Goal: Information Seeking & Learning: Learn about a topic

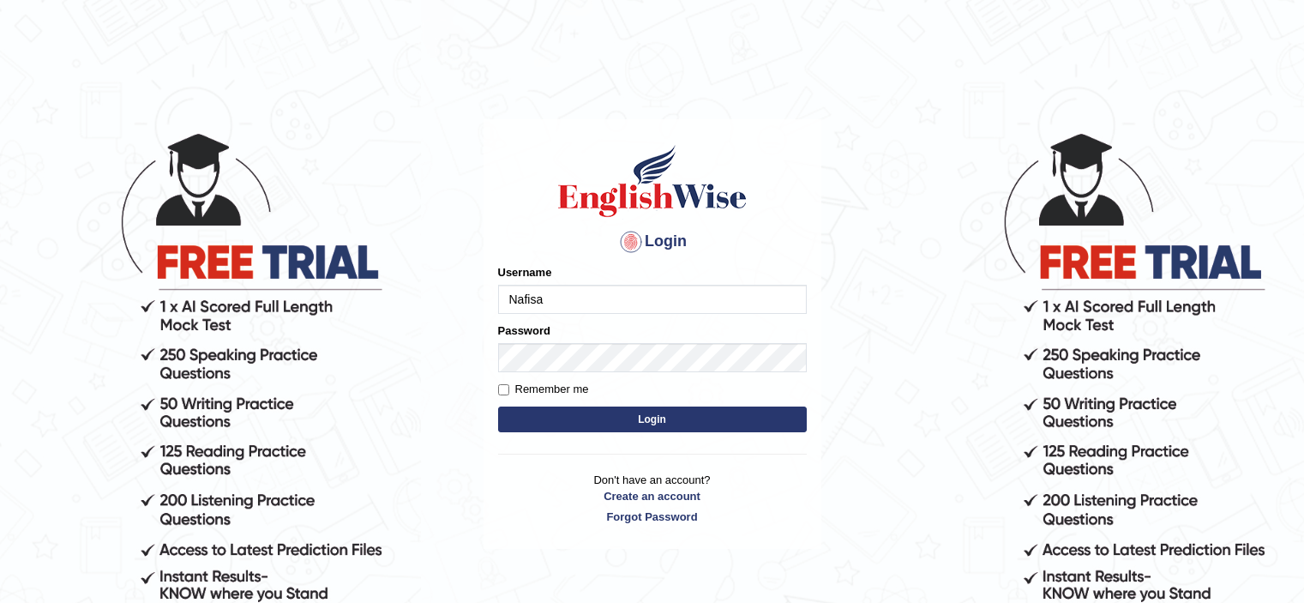
click at [641, 418] on button "Login" at bounding box center [652, 419] width 309 height 26
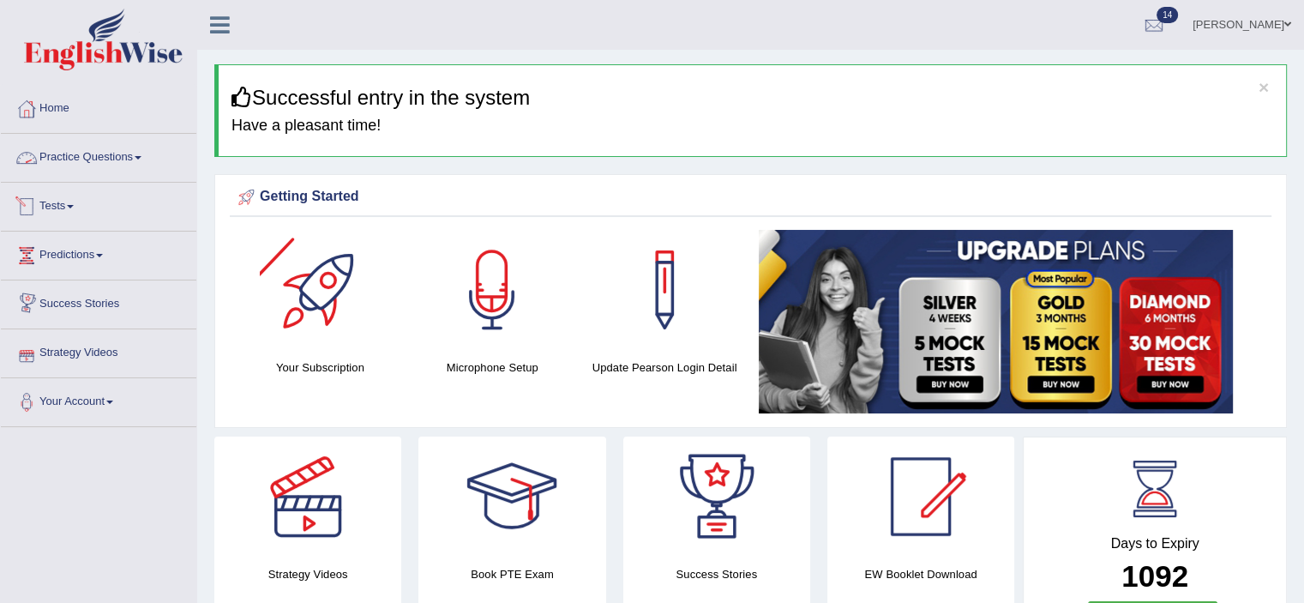
click at [134, 151] on link "Practice Questions" at bounding box center [99, 155] width 196 height 43
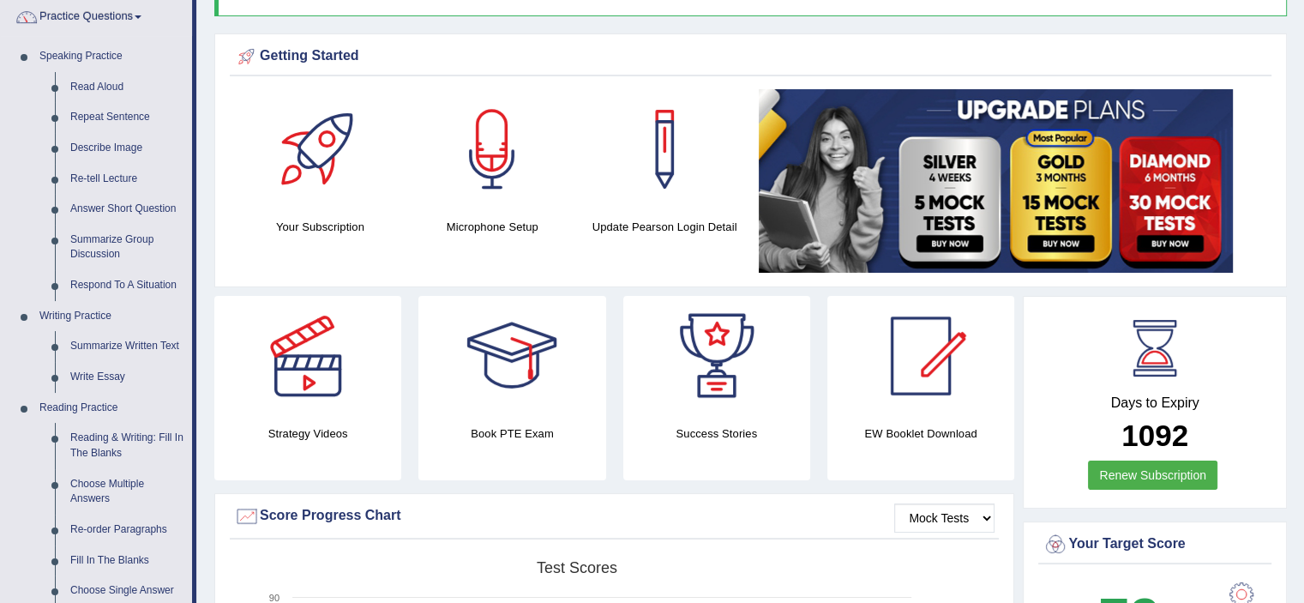
scroll to position [185, 0]
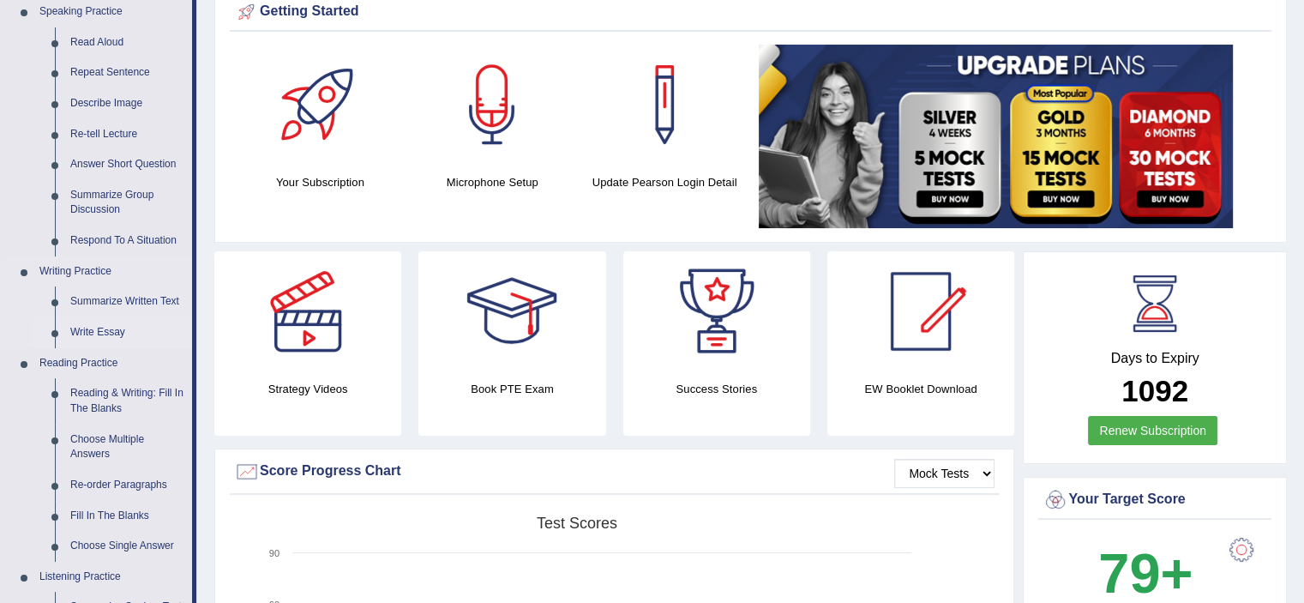
click at [111, 332] on link "Write Essay" at bounding box center [127, 332] width 129 height 31
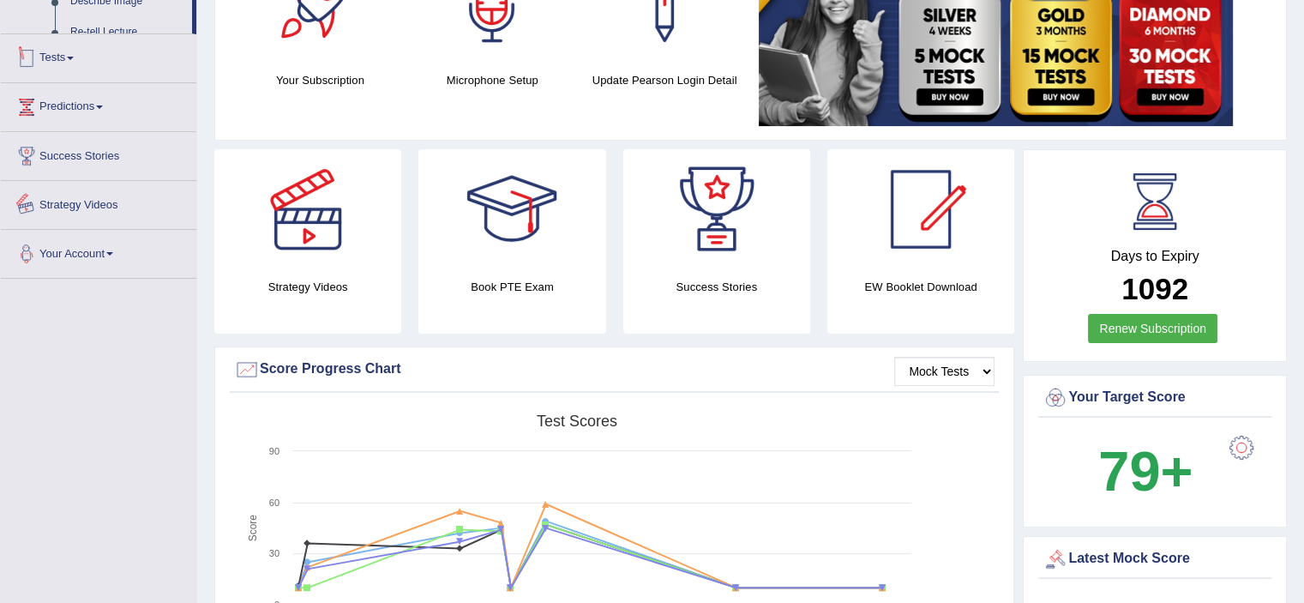
scroll to position [346, 0]
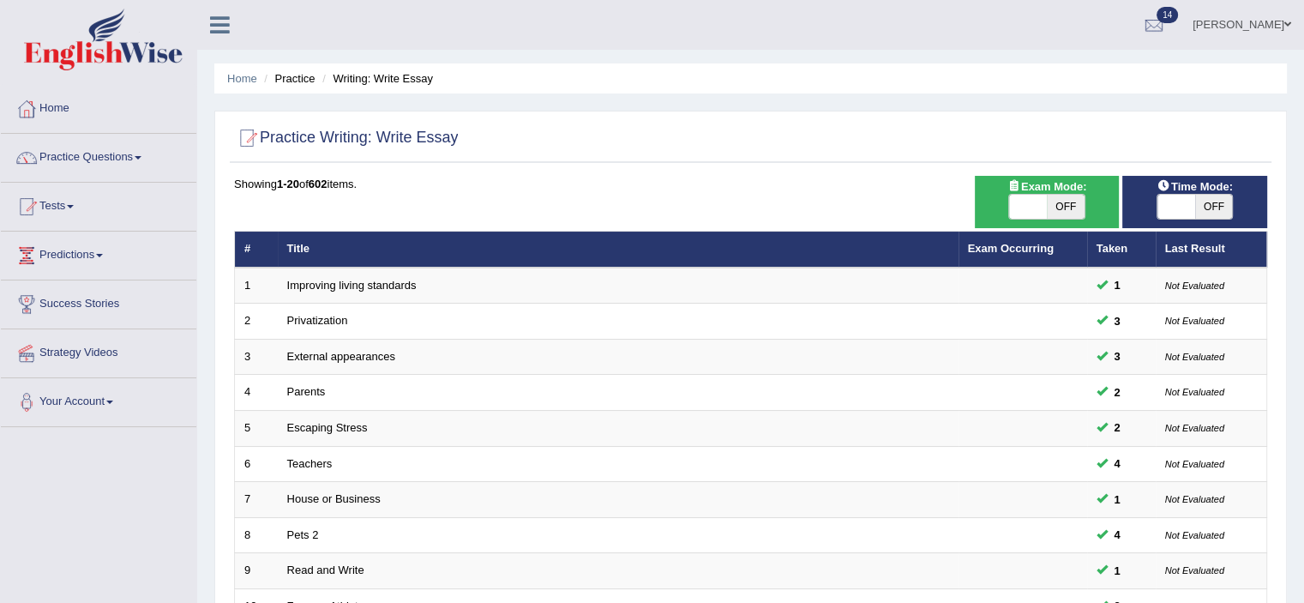
click at [1213, 202] on span "OFF" at bounding box center [1214, 207] width 38 height 24
checkbox input "true"
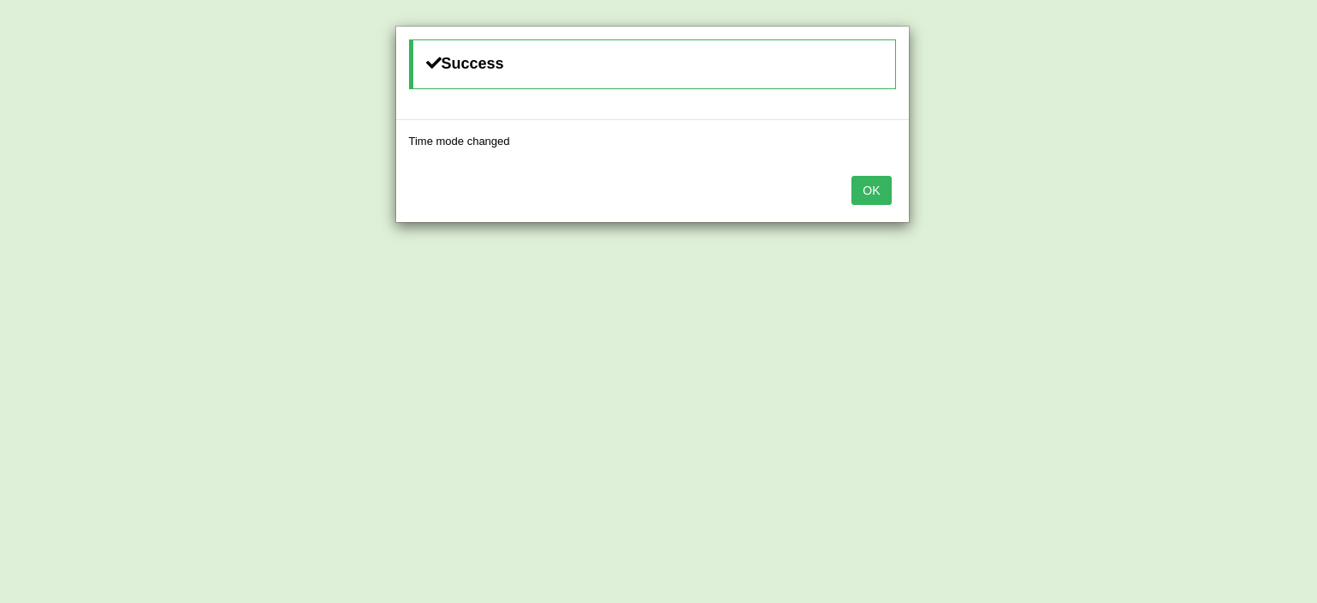
click at [856, 190] on button "OK" at bounding box center [871, 190] width 39 height 29
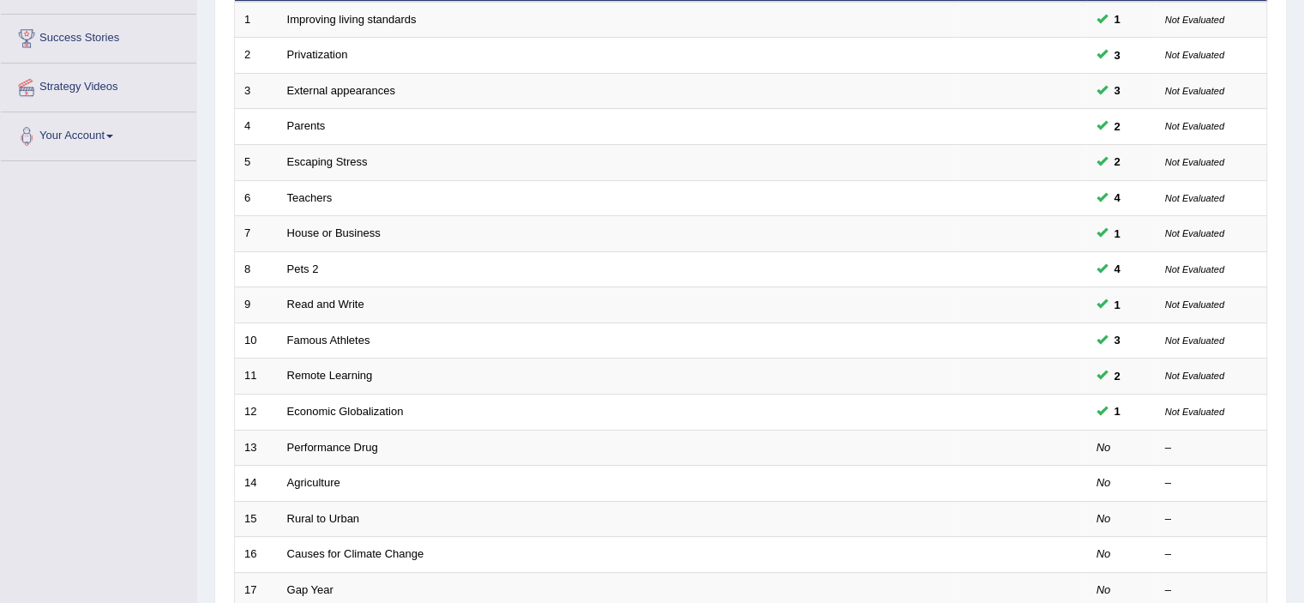
scroll to position [278, 0]
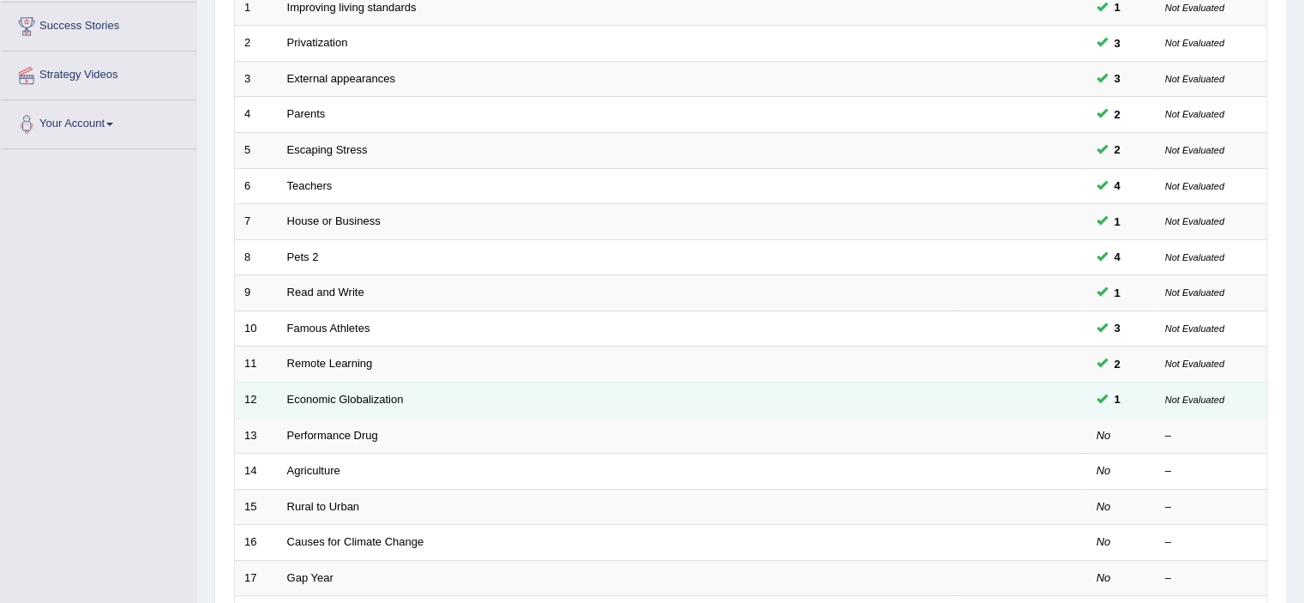
click at [1104, 395] on span at bounding box center [1102, 398] width 11 height 11
click at [478, 404] on td "Economic Globalization" at bounding box center [618, 400] width 681 height 36
click at [382, 394] on link "Economic Globalization" at bounding box center [345, 399] width 117 height 13
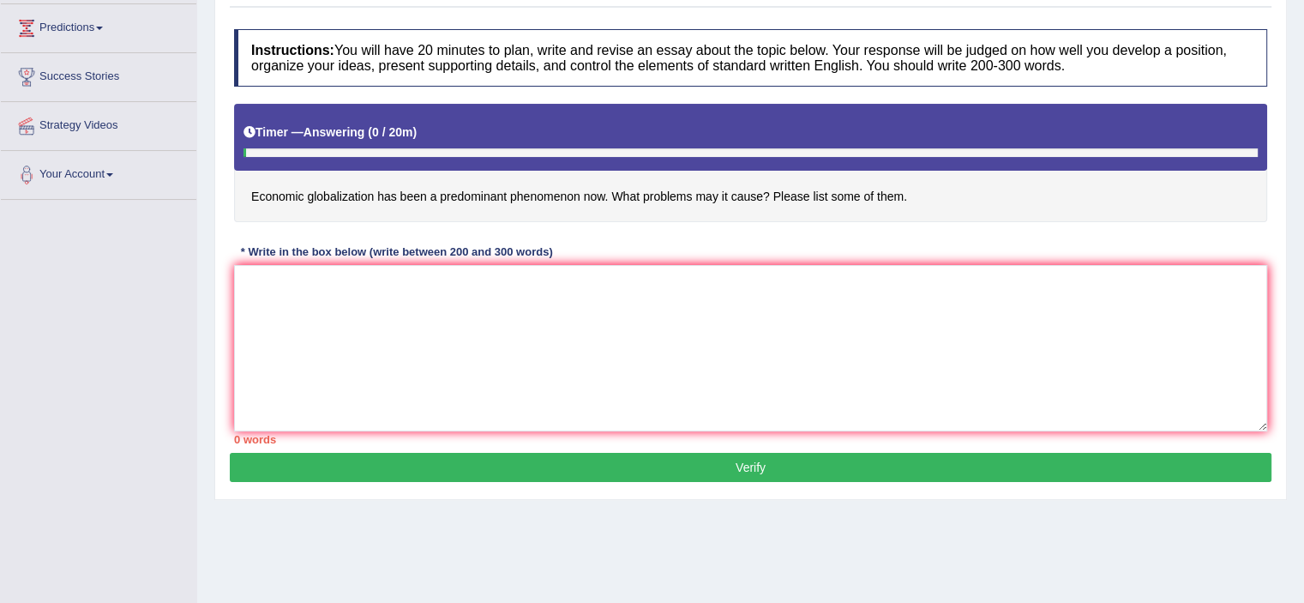
scroll to position [235, 0]
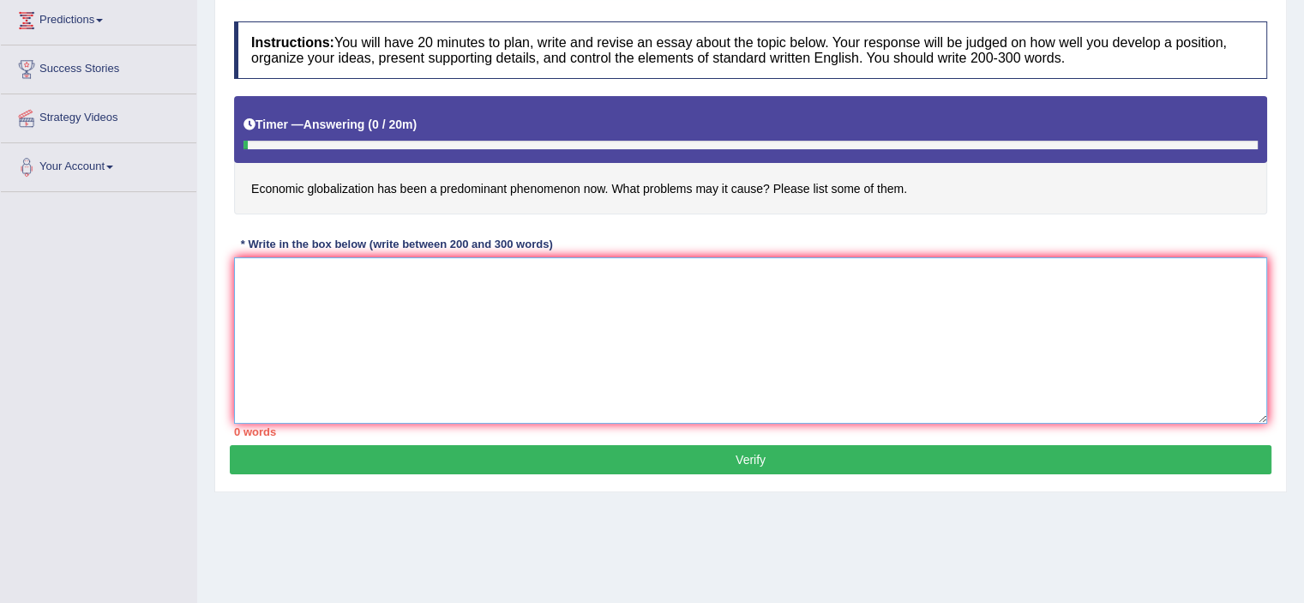
click at [300, 269] on textarea at bounding box center [750, 340] width 1033 height 166
type textarea "T"
click at [768, 455] on button "Verify" at bounding box center [751, 459] width 1042 height 29
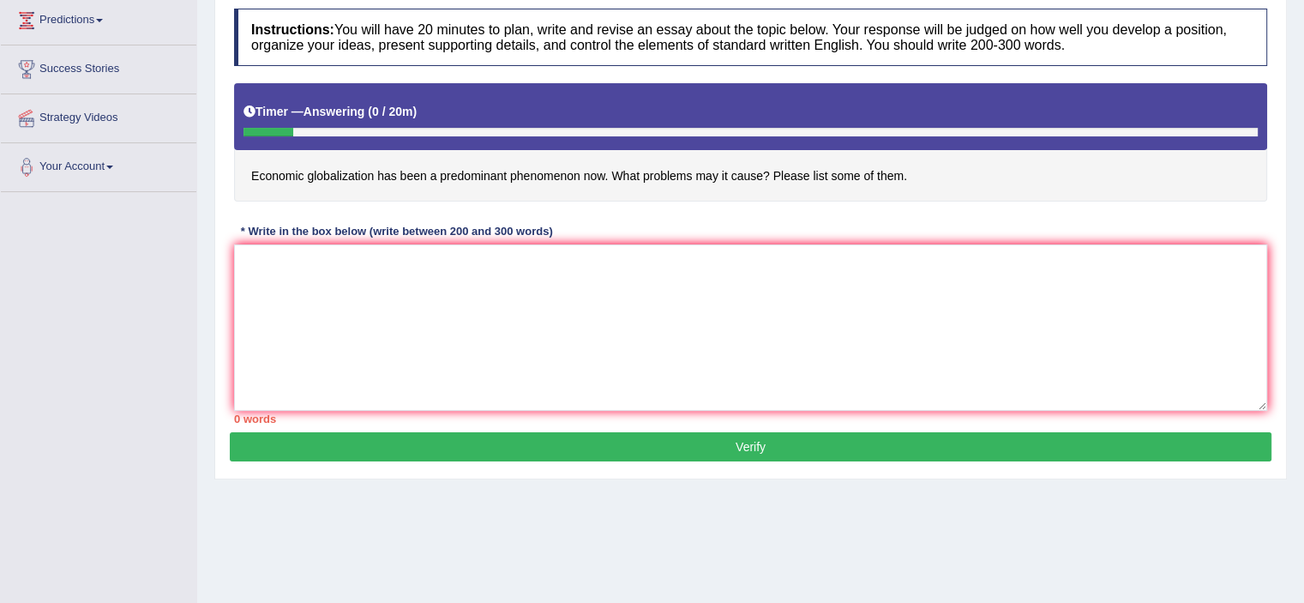
click at [1036, 178] on h4 "Economic globalization has been a predominant phenomenon now. What problems may…" at bounding box center [750, 142] width 1033 height 118
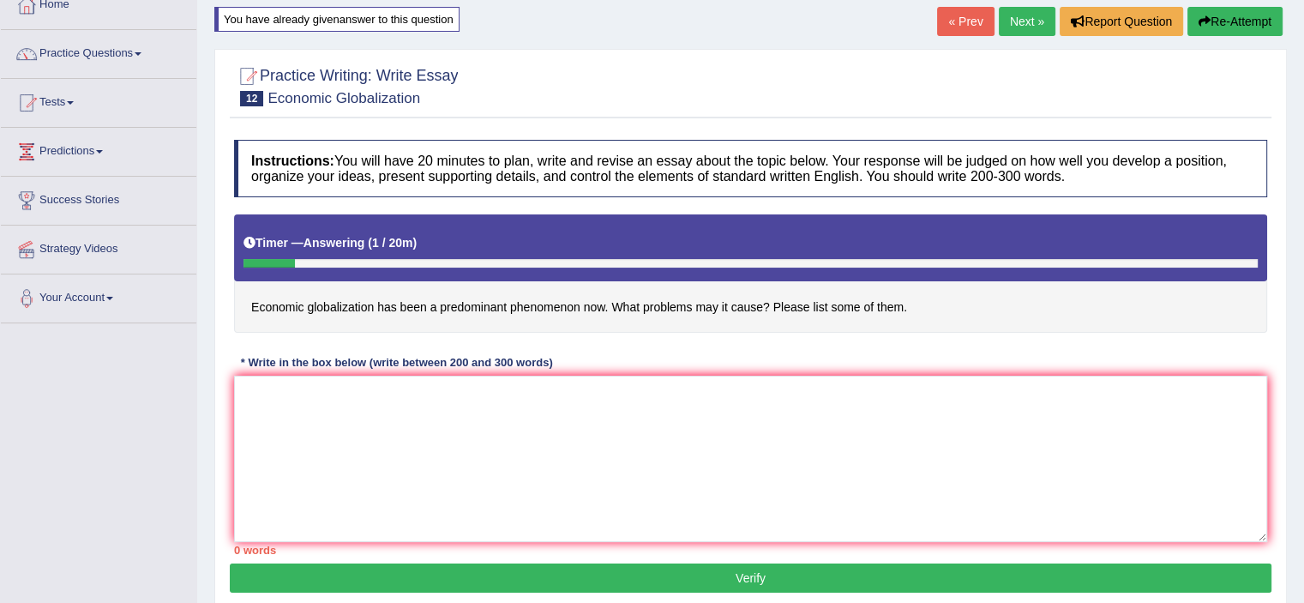
scroll to position [0, 0]
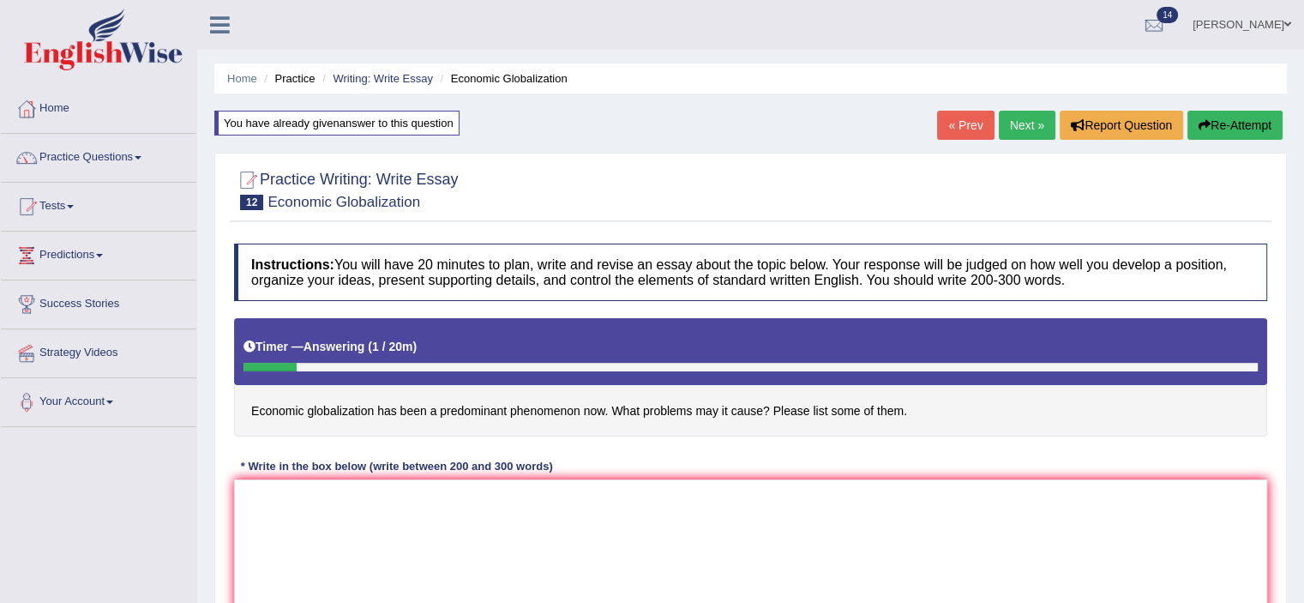
click at [1004, 127] on link "Next »" at bounding box center [1027, 125] width 57 height 29
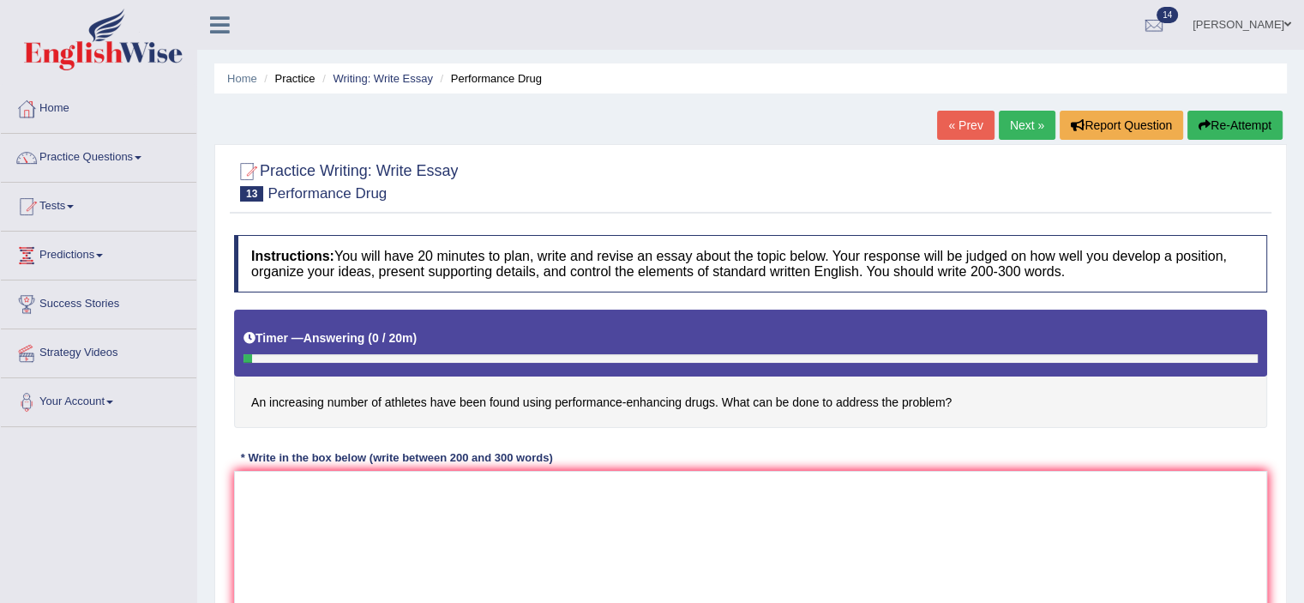
drag, startPoint x: 412, startPoint y: 400, endPoint x: 396, endPoint y: 400, distance: 16.3
click at [396, 400] on h4 "An increasing number of athletes have been found using performance-enhancing dr…" at bounding box center [750, 369] width 1033 height 118
